Goal: Answer question/provide support: Answer question/provide support

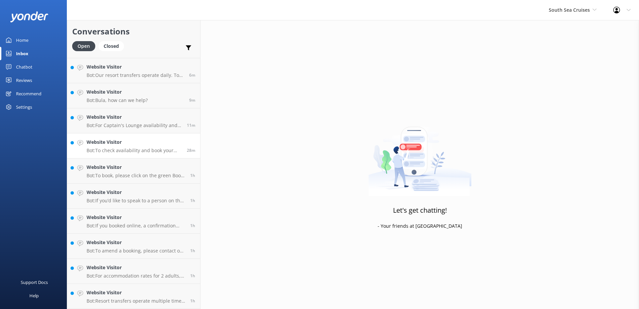
scroll to position [47, 0]
click at [564, 15] on div "South Sea Cruises South Sea Sailing South Sea Cruises Malamala Beach Club Aweso…" at bounding box center [573, 10] width 65 height 20
click at [562, 24] on link "South Sea Sailing" at bounding box center [574, 28] width 67 height 16
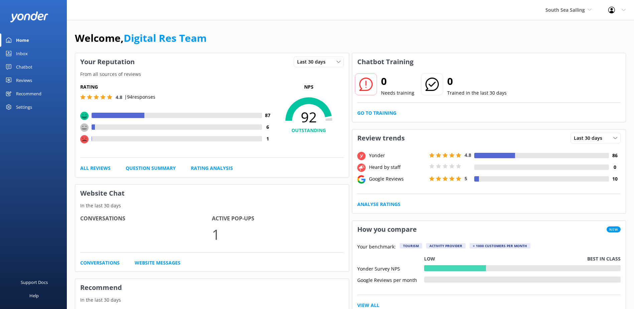
click at [32, 52] on link "Inbox" at bounding box center [33, 53] width 67 height 13
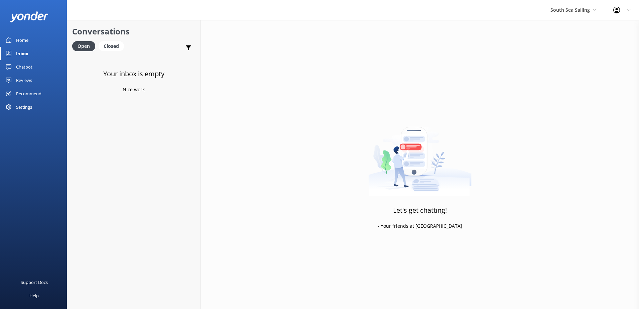
click at [575, 19] on div "South Sea Sailing South Sea Sailing South Sea Cruises Malamala Beach Club Aweso…" at bounding box center [573, 10] width 63 height 20
click at [567, 42] on link "South Sea Cruises" at bounding box center [575, 44] width 67 height 16
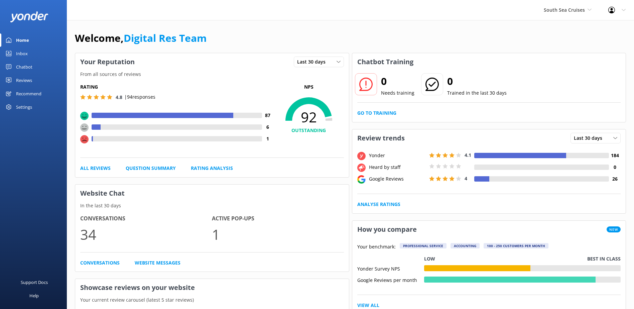
click at [24, 56] on div "Inbox" at bounding box center [22, 53] width 12 height 13
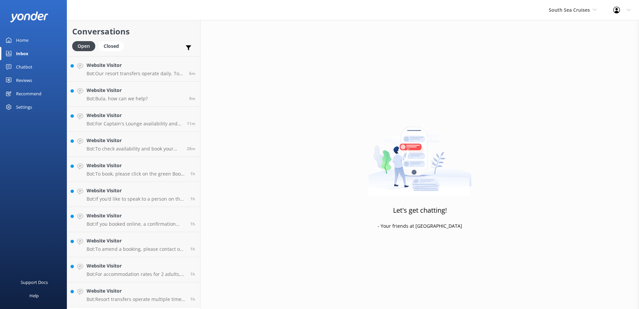
scroll to position [47, 0]
click at [147, 293] on h4 "Website Visitor" at bounding box center [136, 292] width 99 height 7
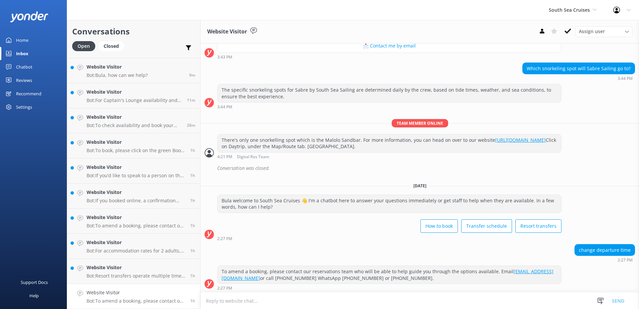
scroll to position [522, 0]
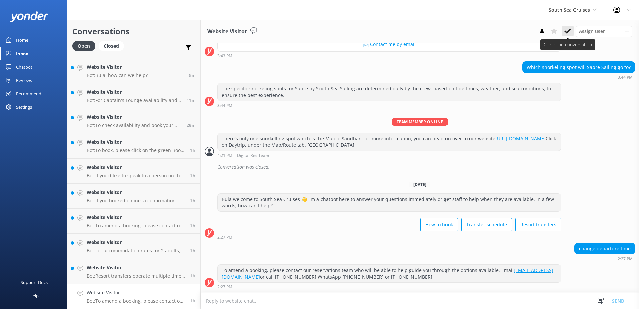
click at [567, 30] on icon at bounding box center [568, 31] width 7 height 7
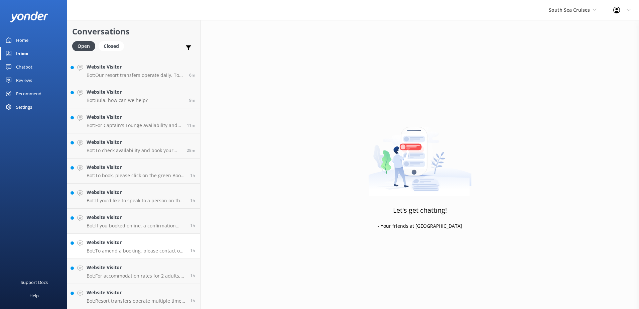
scroll to position [22, 0]
click at [152, 267] on h4 "Website Visitor" at bounding box center [136, 267] width 99 height 7
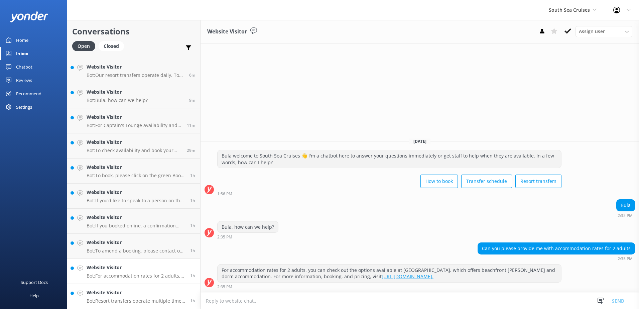
click at [147, 299] on p "Bot: Resort transfers operate multiple times a day, every day, departing from […" at bounding box center [136, 301] width 99 height 6
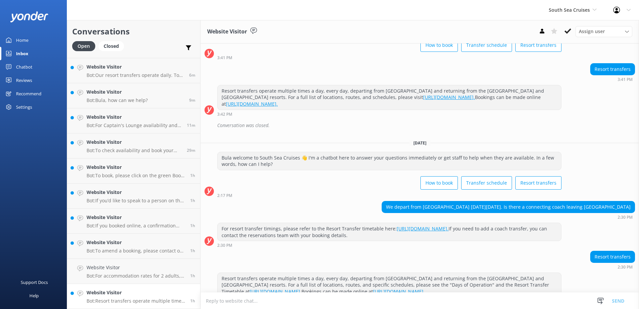
scroll to position [62, 0]
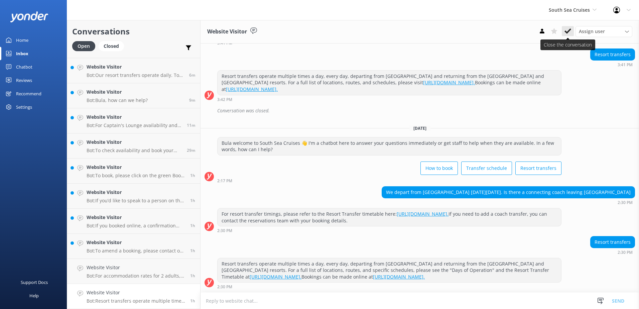
click at [569, 34] on icon at bounding box center [568, 31] width 7 height 7
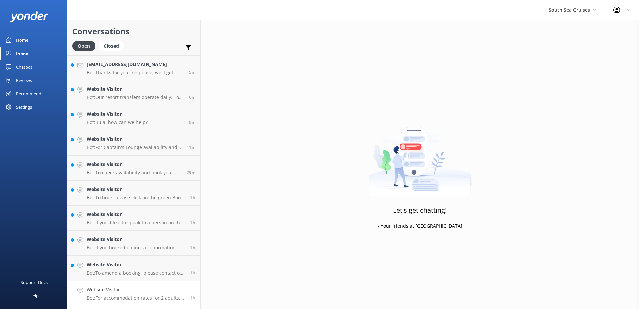
click at [146, 299] on p "Bot: For accommodation rates for 2 adults, you can check out the options availa…" at bounding box center [136, 298] width 99 height 6
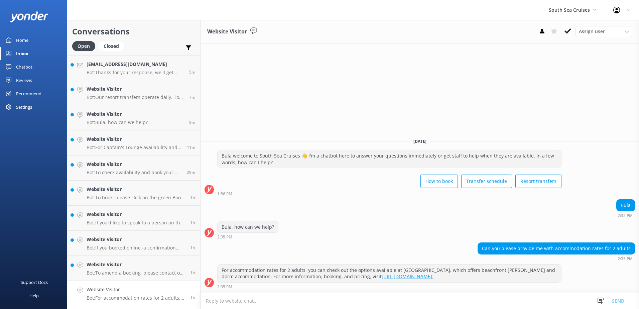
click at [568, 24] on div "Website Visitor Assign user [PERSON_NAME] [PERSON_NAME] Digital Res Team [PERSO…" at bounding box center [420, 31] width 439 height 23
click at [568, 31] on use at bounding box center [568, 30] width 7 height 5
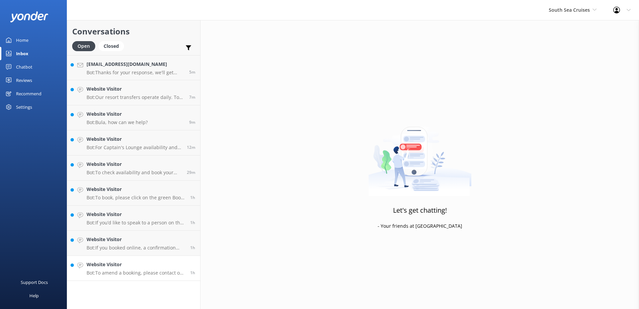
click at [154, 274] on p "Bot: To amend a booking, please contact our reservations team who will be able …" at bounding box center [136, 273] width 99 height 6
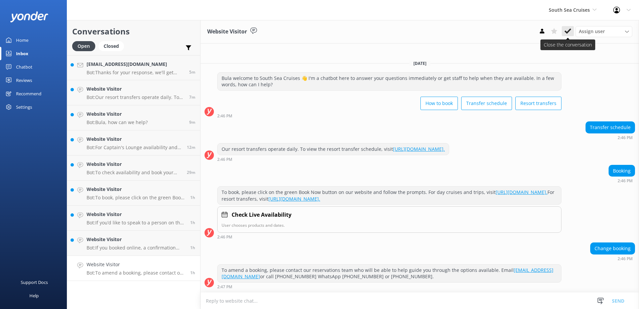
click at [573, 29] on button at bounding box center [568, 31] width 12 height 10
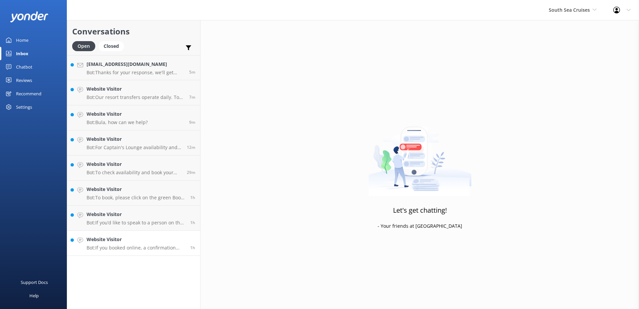
click at [136, 249] on p "Bot: If you booked online, a confirmation email would have been sent to the ema…" at bounding box center [136, 248] width 99 height 6
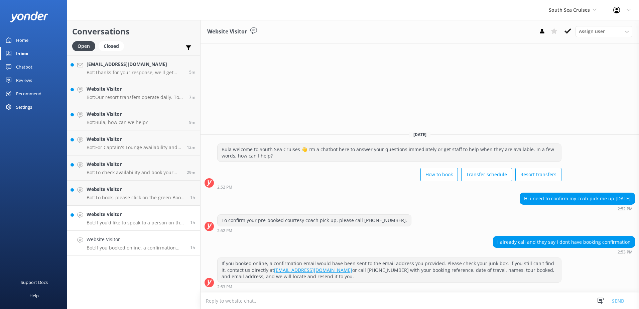
click at [155, 220] on p "Bot: If you’d like to speak to a person on the South Sea Cruises team, please c…" at bounding box center [136, 223] width 99 height 6
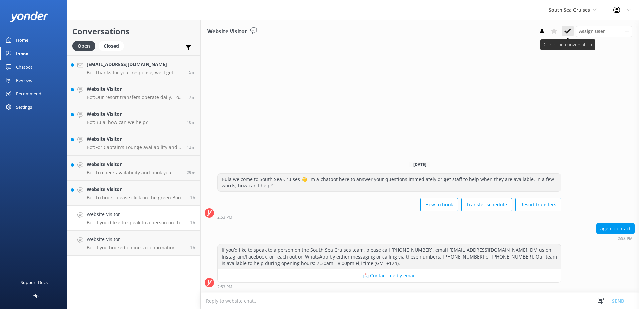
click at [571, 33] on button at bounding box center [568, 31] width 12 height 10
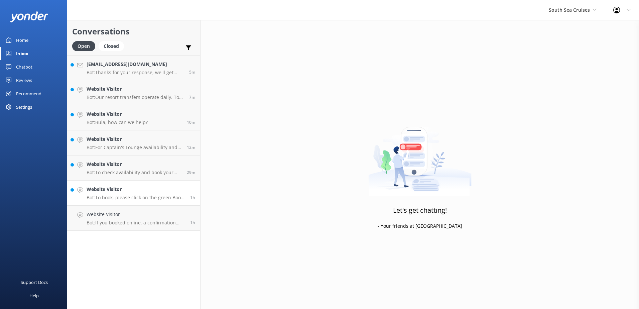
click at [140, 195] on p "Bot: To book, please click on the green Book Now button on our website and foll…" at bounding box center [136, 198] width 99 height 6
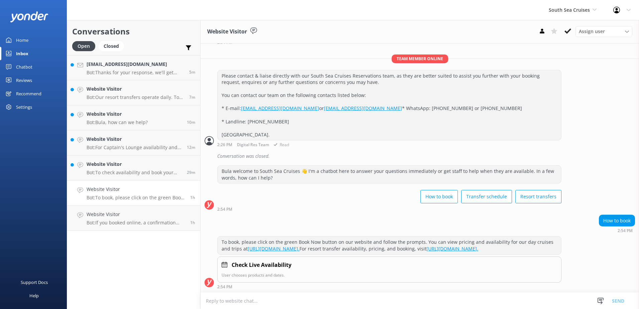
scroll to position [245, 0]
click at [568, 31] on icon at bounding box center [568, 31] width 7 height 7
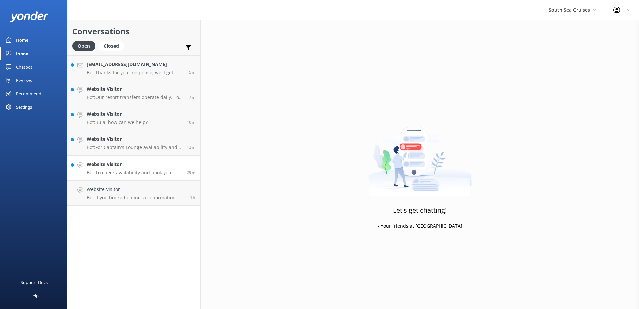
click at [127, 167] on h4 "Website Visitor" at bounding box center [134, 163] width 95 height 7
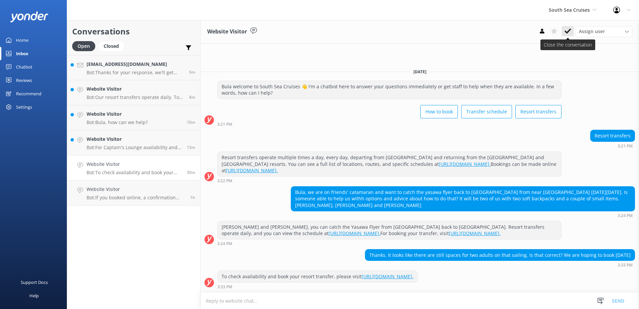
click at [566, 32] on use at bounding box center [568, 30] width 7 height 5
click at [144, 144] on p "Bot: For Captain's Lounge availability and upgrades, please call [PHONE_NUMBER]…" at bounding box center [134, 147] width 95 height 6
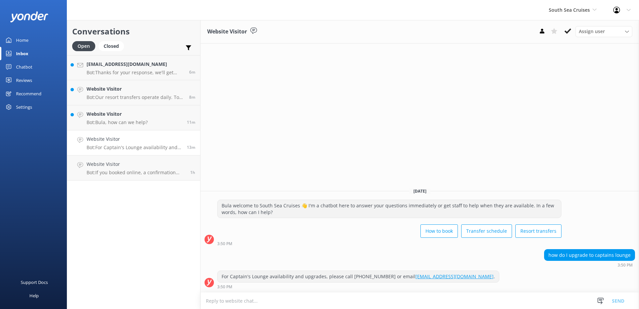
click at [572, 26] on button at bounding box center [568, 31] width 12 height 10
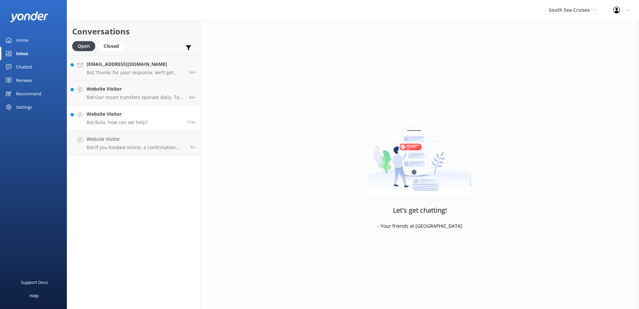
click at [145, 117] on h4 "Website Visitor" at bounding box center [117, 113] width 61 height 7
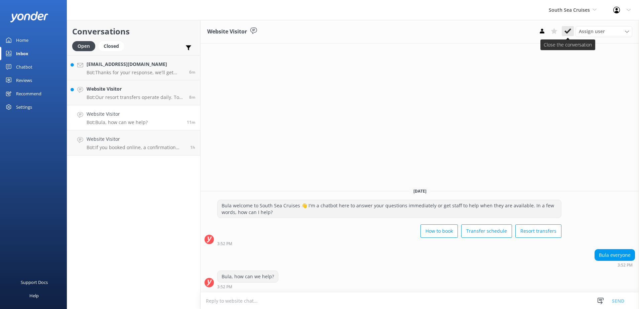
click at [563, 32] on button at bounding box center [568, 31] width 12 height 10
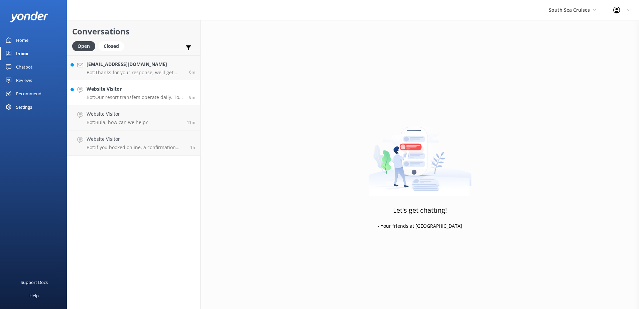
click at [154, 91] on h4 "Website Visitor" at bounding box center [136, 88] width 98 height 7
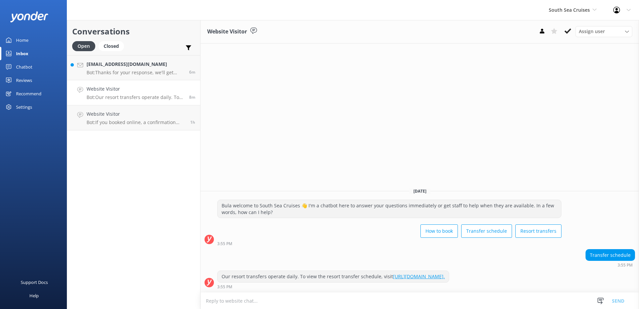
click at [572, 32] on button at bounding box center [568, 31] width 12 height 10
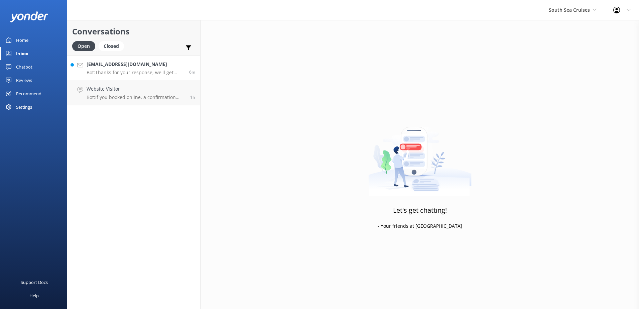
click at [169, 70] on p "Bot: Thanks for your response, we'll get back to you as soon as we can during o…" at bounding box center [136, 73] width 98 height 6
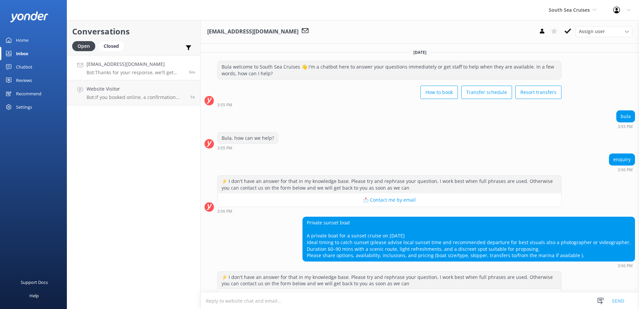
scroll to position [83, 0]
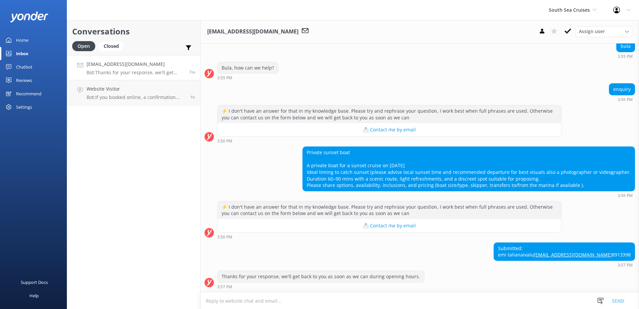
click at [551, 302] on textarea at bounding box center [420, 301] width 439 height 16
paste textarea "Please contact & liaise directly with our South Sea Cruises Reservations team, …"
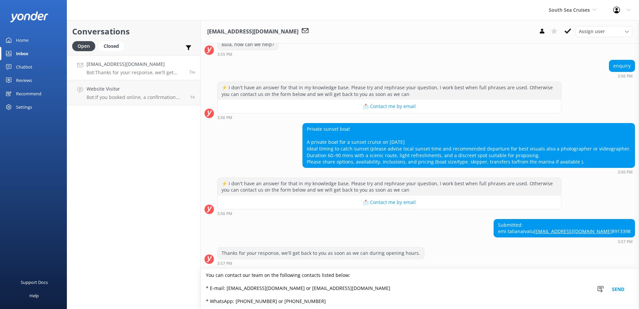
scroll to position [0, 0]
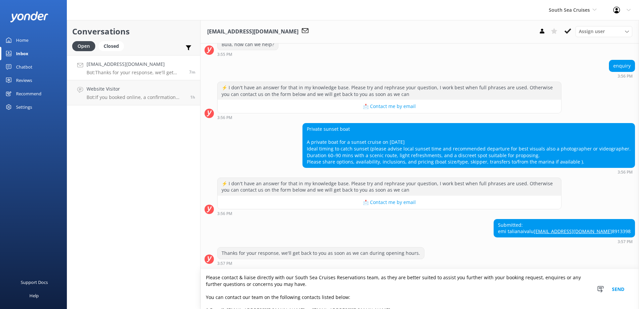
type textarea "Please contact & liaise directly with our South Sea Cruises Reservations team, …"
click at [618, 287] on button "Send" at bounding box center [618, 289] width 25 height 40
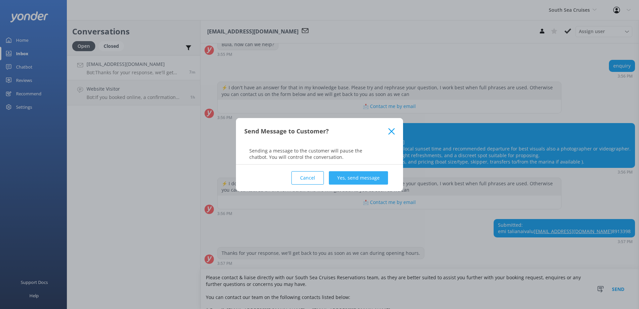
click at [371, 178] on button "Yes, send message" at bounding box center [358, 177] width 59 height 13
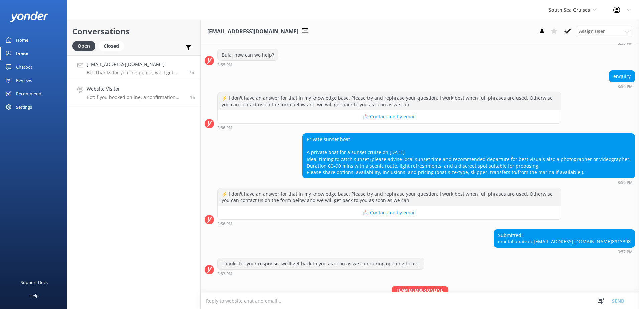
scroll to position [169, 0]
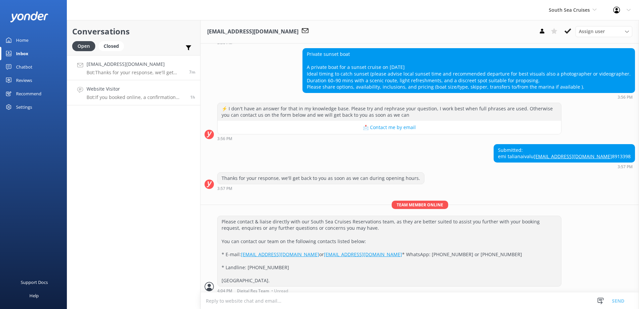
click at [132, 89] on h4 "Website Visitor" at bounding box center [136, 88] width 99 height 7
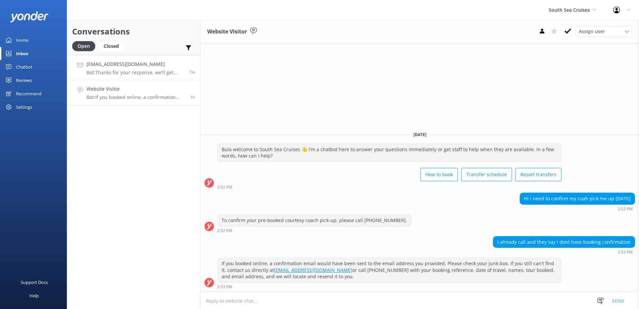
click at [138, 71] on p "Bot: Thanks for your response, we'll get back to you as soon as we can during o…" at bounding box center [136, 73] width 98 height 6
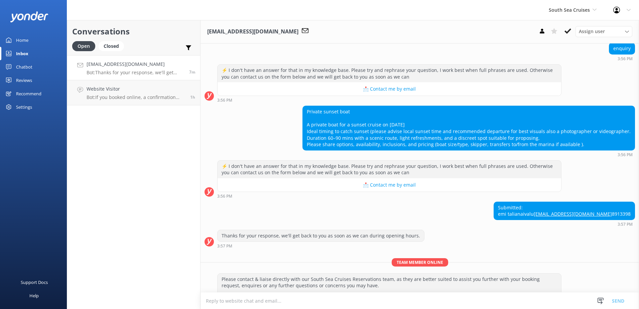
scroll to position [199, 0]
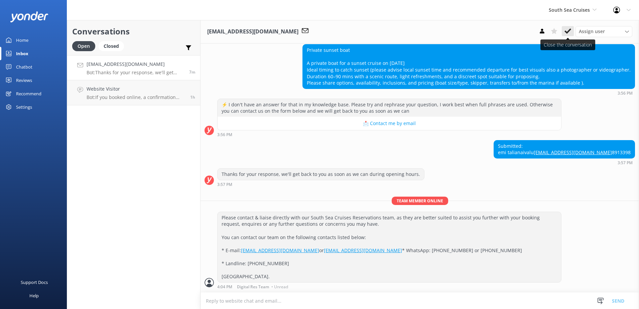
click at [567, 31] on icon at bounding box center [568, 31] width 7 height 7
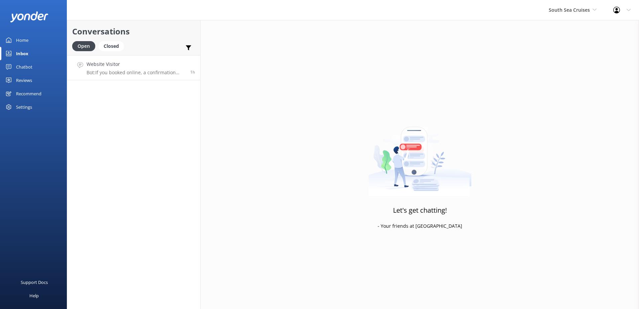
click at [149, 70] on p "Bot: If you booked online, a confirmation email would have been sent to the ema…" at bounding box center [136, 73] width 99 height 6
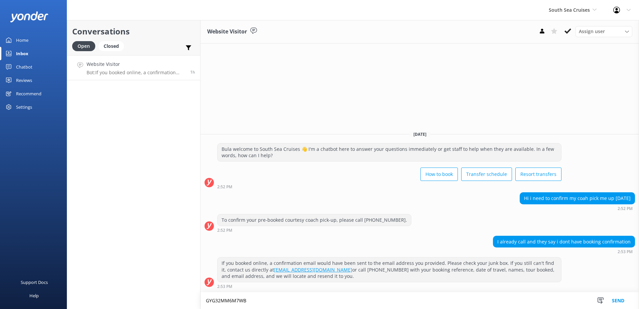
click at [293, 297] on textarea "GYG32MM6M7WB" at bounding box center [420, 300] width 439 height 17
drag, startPoint x: 216, startPoint y: 302, endPoint x: 146, endPoint y: 305, distance: 69.9
click at [146, 305] on div "Conversations Open Closed Important Assigned to me Unassigned Website Visitor B…" at bounding box center [353, 164] width 572 height 289
click at [444, 301] on textarea "Please provide your booking number/ Full name registered under the booking, so …" at bounding box center [420, 300] width 439 height 17
type textarea "Please provide your booking number/ Full name registered under the booking, so …"
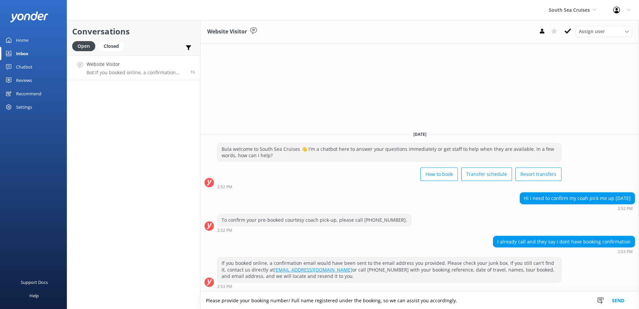
click at [619, 303] on button "Send" at bounding box center [618, 300] width 25 height 17
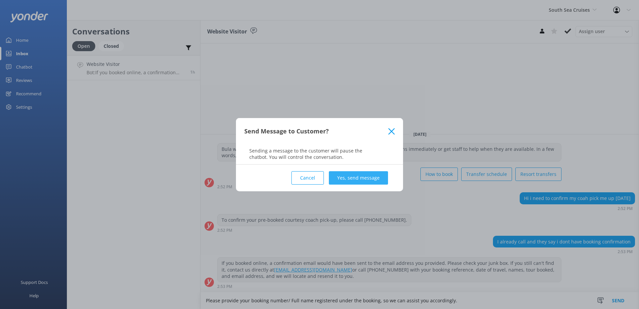
click at [379, 177] on button "Yes, send message" at bounding box center [358, 177] width 59 height 13
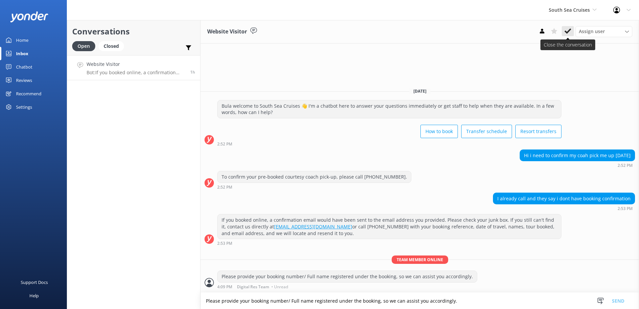
click at [568, 33] on use at bounding box center [568, 30] width 7 height 5
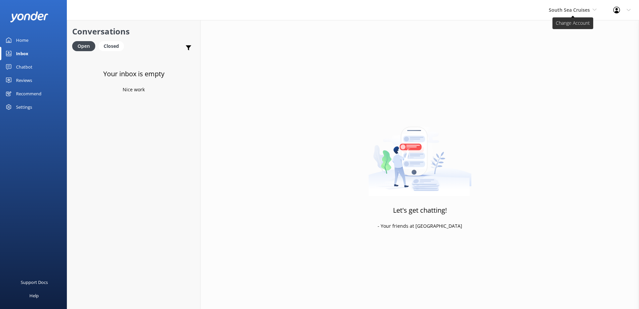
click at [576, 12] on span "South Sea Cruises" at bounding box center [569, 10] width 41 height 6
click at [566, 61] on link "Malamala Beach Club" at bounding box center [574, 60] width 67 height 16
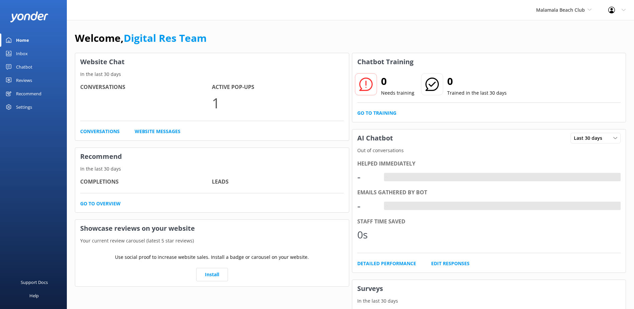
click at [25, 57] on div "Inbox" at bounding box center [22, 53] width 12 height 13
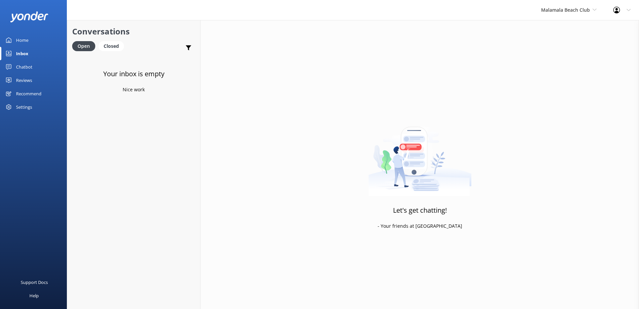
click at [24, 67] on div "Chatbot" at bounding box center [24, 66] width 16 height 13
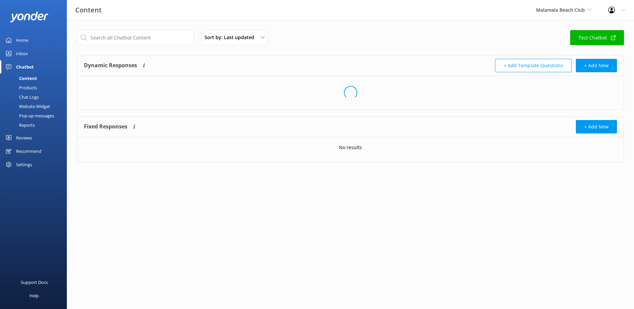
click at [26, 54] on div "Inbox" at bounding box center [22, 53] width 12 height 13
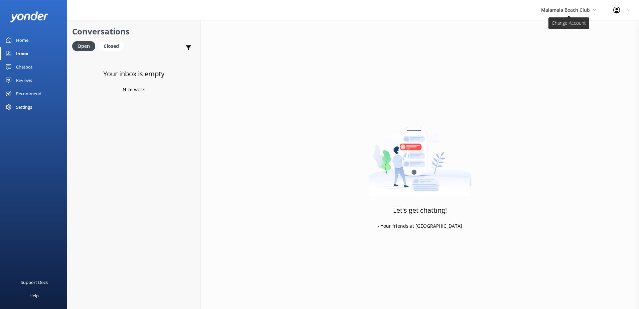
click at [573, 10] on span "Malamala Beach Club" at bounding box center [565, 10] width 49 height 6
click at [554, 70] on link "Awesome Adventures Fiji" at bounding box center [566, 76] width 67 height 16
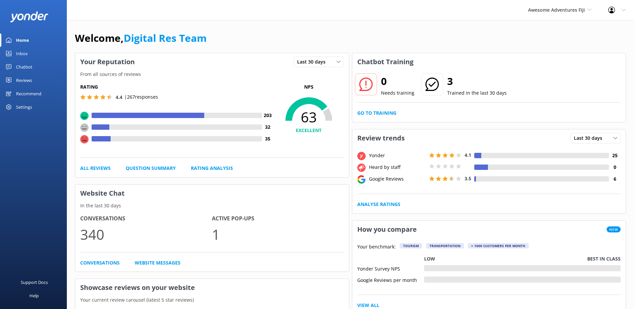
click at [22, 55] on div "Inbox" at bounding box center [22, 53] width 12 height 13
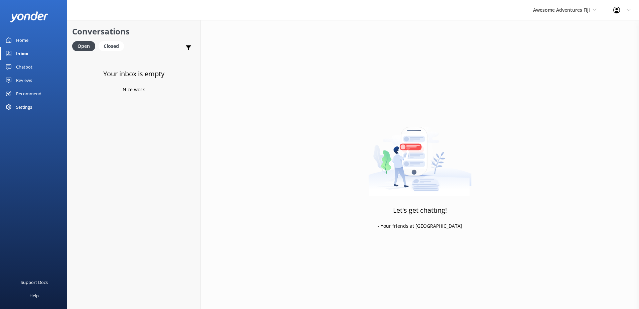
click at [584, 3] on div "Awesome Adventures Fiji South Sea Sailing South Sea Cruises Malamala Beach Club…" at bounding box center [565, 10] width 80 height 20
click at [546, 89] on link "Blue Lagoon Cruises" at bounding box center [558, 92] width 67 height 16
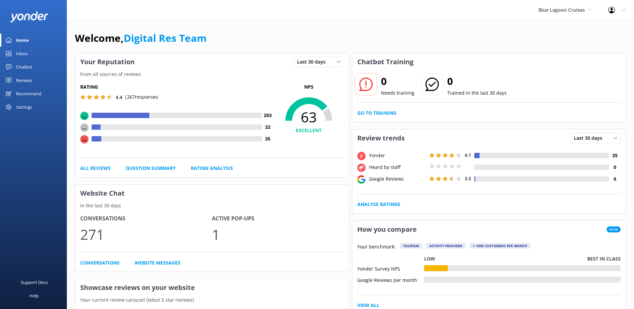
click at [27, 51] on div "Inbox" at bounding box center [22, 53] width 12 height 13
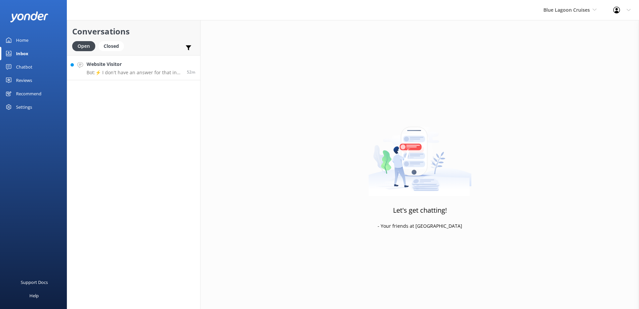
click at [119, 69] on div "Website Visitor Bot: ⚡ I don't have an answer for that in my knowledge base. Pl…" at bounding box center [134, 68] width 95 height 14
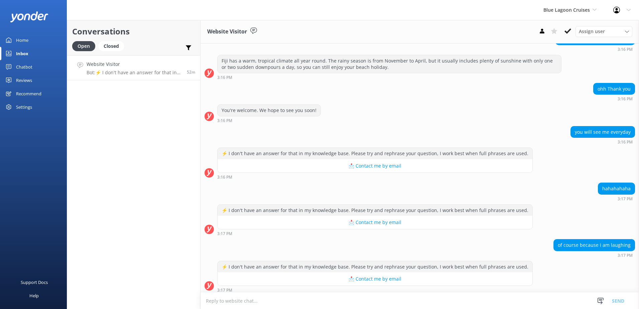
scroll to position [251, 0]
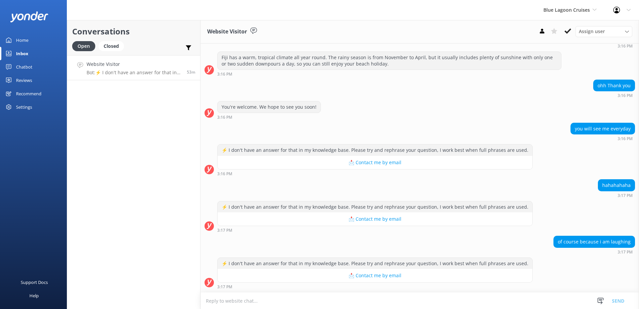
click at [569, 25] on div "Website Visitor Assign user Sonya Alyssa Asena Naweilulu Lavenia Adivou Miri Ko…" at bounding box center [420, 31] width 439 height 23
click at [570, 29] on icon at bounding box center [568, 31] width 7 height 7
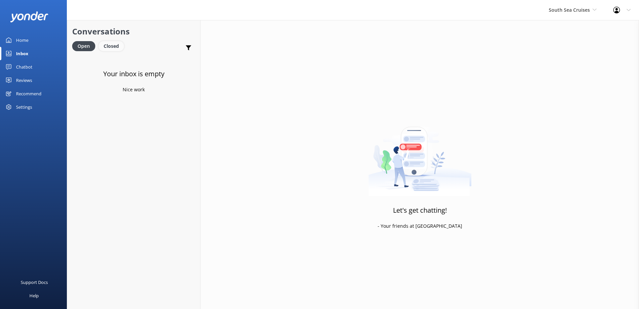
click at [114, 46] on div "Closed" at bounding box center [111, 46] width 25 height 10
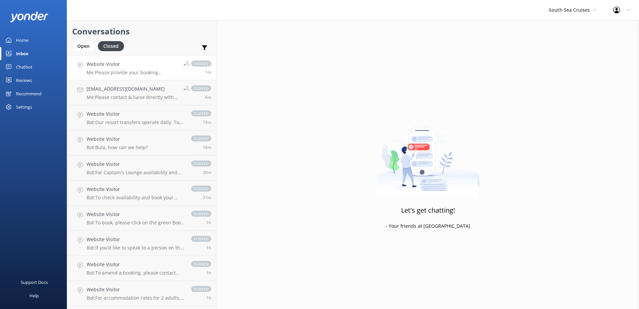
click at [130, 77] on link "Website Visitor Me: Please provide your booking number/ Full name registered un…" at bounding box center [141, 67] width 149 height 25
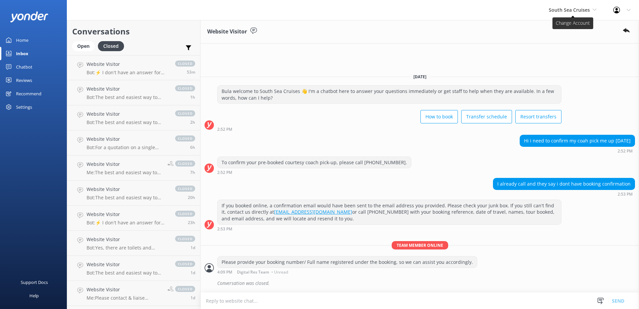
click at [596, 13] on span "South Sea Cruises" at bounding box center [573, 9] width 48 height 7
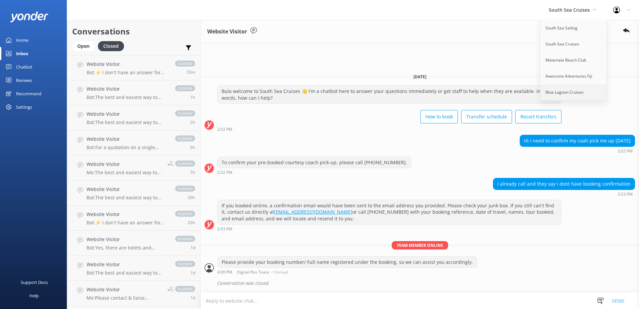
click at [562, 91] on link "Blue Lagoon Cruises" at bounding box center [574, 92] width 67 height 16
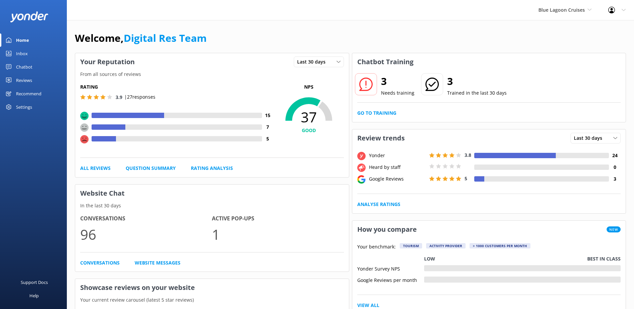
click at [29, 54] on link "Inbox" at bounding box center [33, 53] width 67 height 13
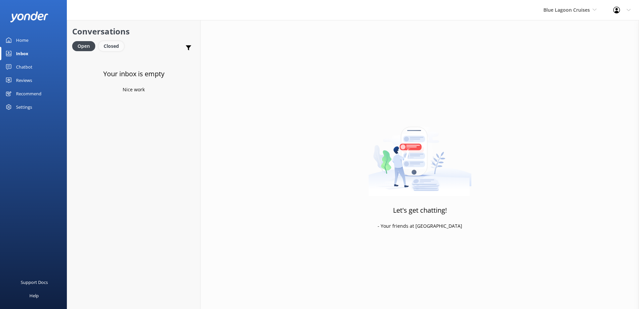
click at [116, 47] on div "Closed" at bounding box center [111, 46] width 25 height 10
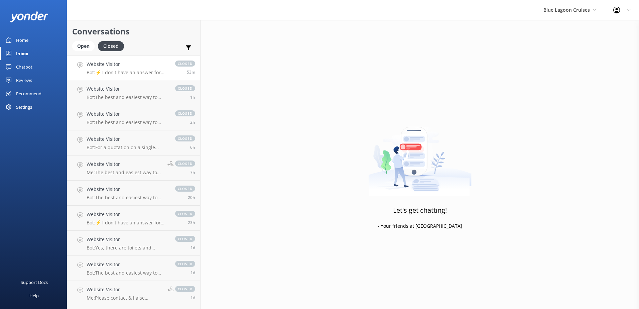
click at [133, 74] on p "Bot: ⚡ I don't have an answer for that in my knowledge base. Please try and rep…" at bounding box center [128, 73] width 82 height 6
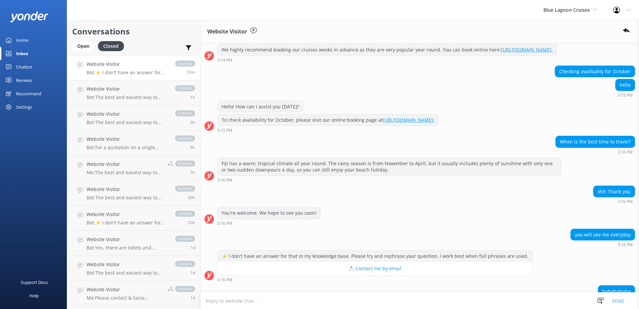
scroll to position [265, 0]
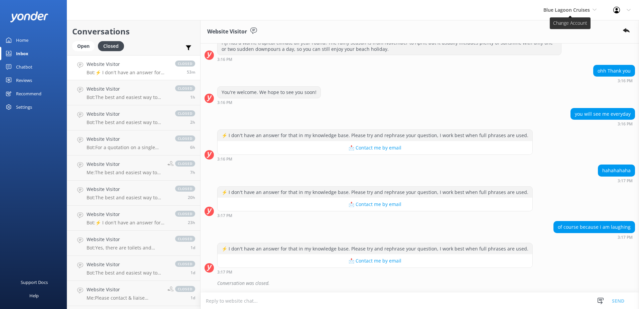
click at [574, 13] on span "Blue Lagoon Cruises" at bounding box center [570, 9] width 53 height 7
click at [495, 15] on div "Blue Lagoon Cruises South Sea Sailing South Sea Cruises Malamala Beach Club Awe…" at bounding box center [319, 10] width 639 height 20
click at [556, 11] on span "Blue Lagoon Cruises" at bounding box center [567, 10] width 46 height 6
click at [626, 30] on use at bounding box center [626, 30] width 7 height 4
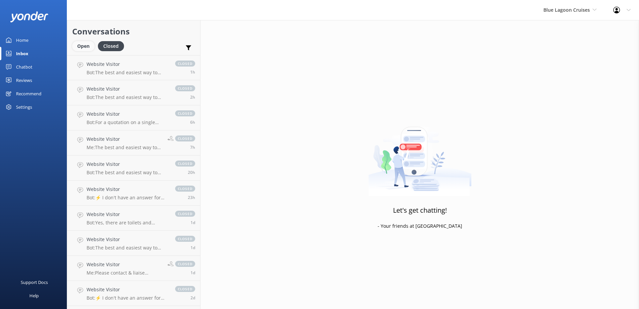
click at [89, 48] on div "Open" at bounding box center [83, 46] width 22 height 10
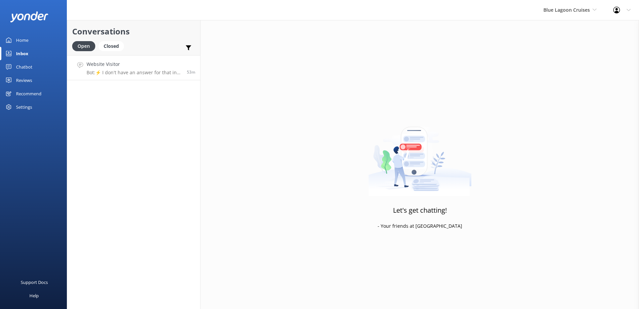
click at [137, 75] on p "Bot: ⚡ I don't have an answer for that in my knowledge base. Please try and rep…" at bounding box center [134, 73] width 95 height 6
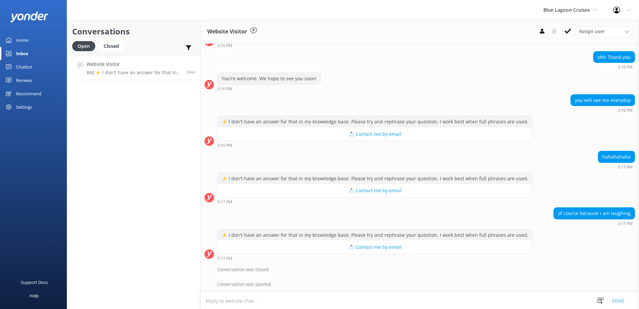
scroll to position [280, 0]
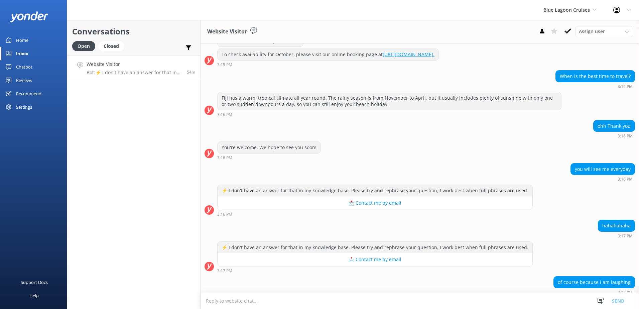
scroll to position [280, 0]
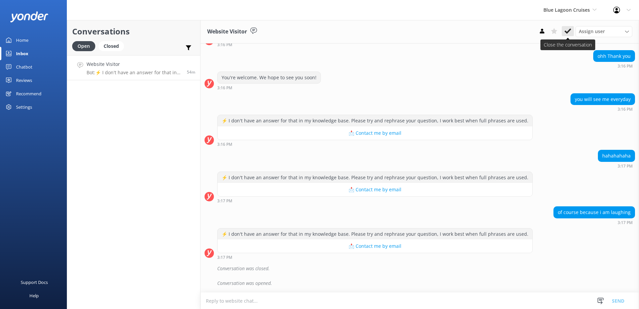
click at [571, 31] on icon at bounding box center [568, 31] width 7 height 7
